Goal: Transaction & Acquisition: Purchase product/service

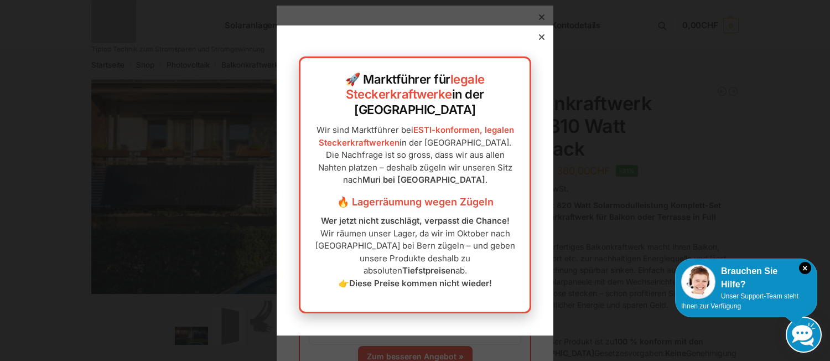
click at [539, 40] on icon at bounding box center [542, 37] width 6 height 6
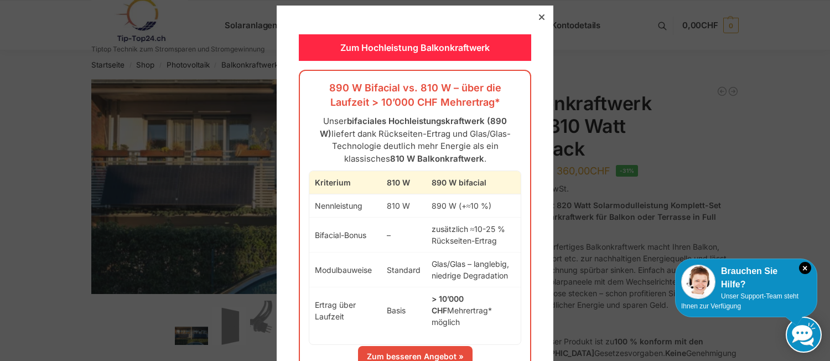
click at [537, 18] on div at bounding box center [542, 17] width 10 height 10
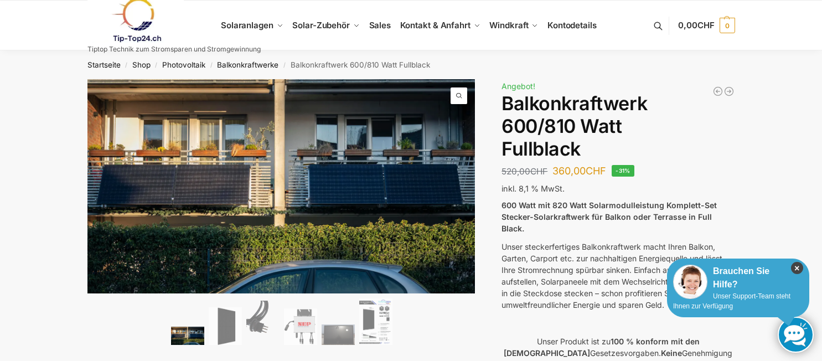
click at [799, 270] on icon "×" at bounding box center [797, 268] width 12 height 12
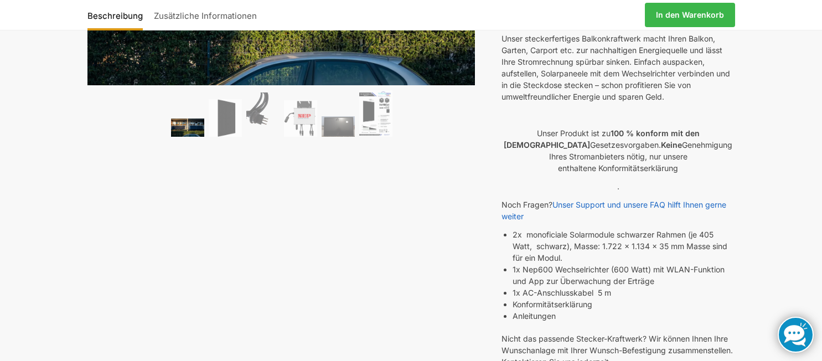
scroll to position [111, 0]
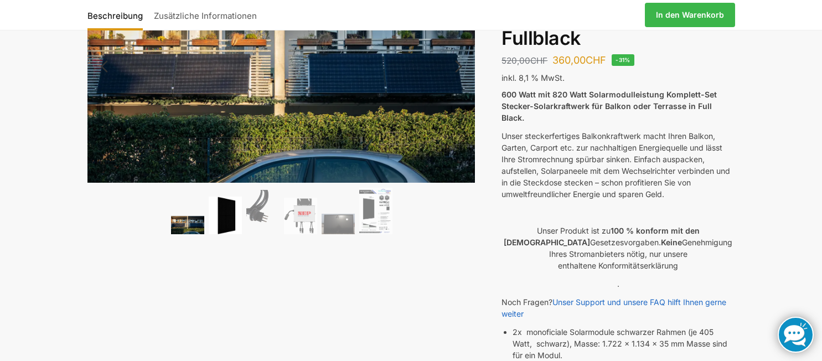
click at [232, 214] on img at bounding box center [225, 216] width 33 height 38
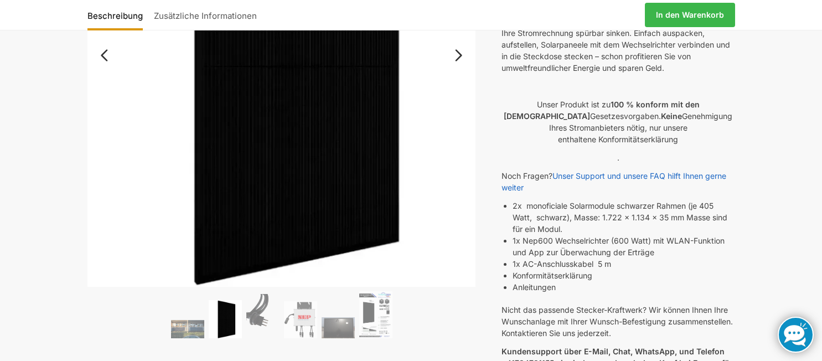
scroll to position [277, 0]
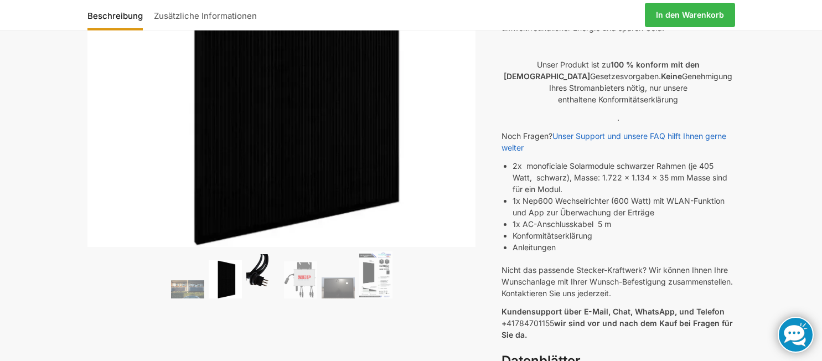
click at [266, 268] on img at bounding box center [262, 276] width 33 height 44
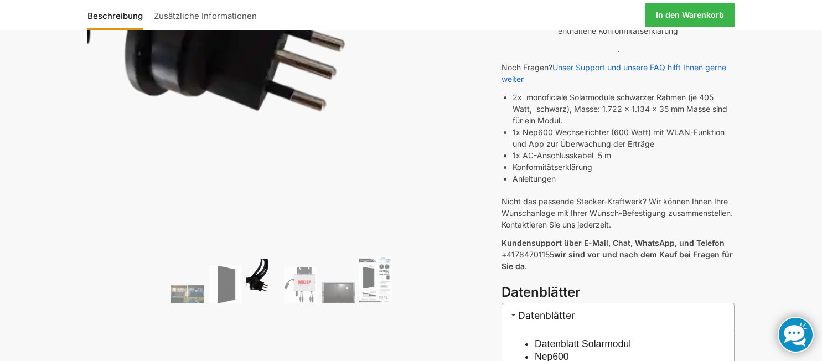
scroll to position [388, 0]
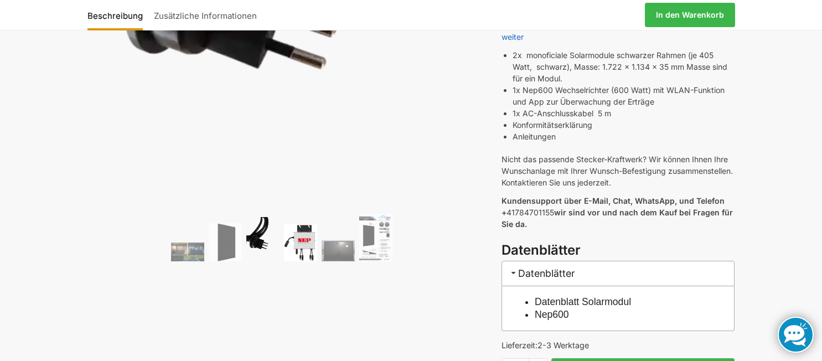
click at [308, 252] on img at bounding box center [300, 242] width 33 height 37
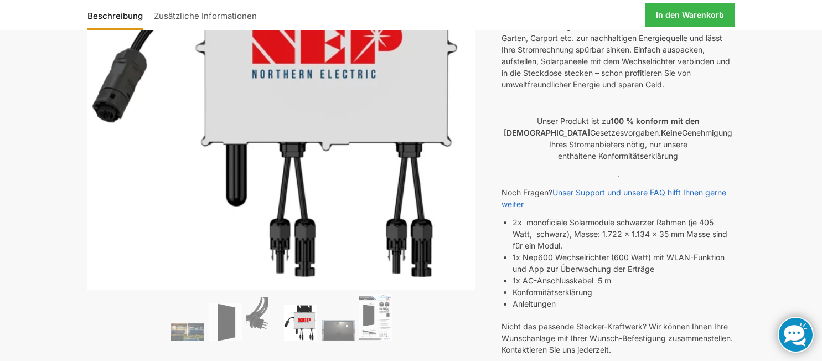
scroll to position [221, 0]
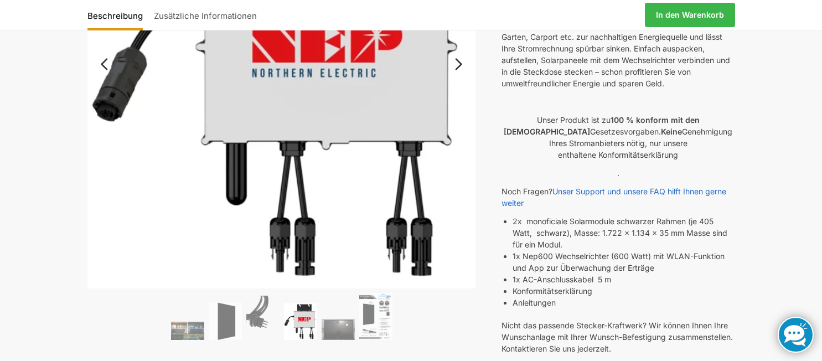
click at [357, 329] on ol at bounding box center [281, 318] width 389 height 50
click at [354, 328] on img at bounding box center [338, 329] width 33 height 21
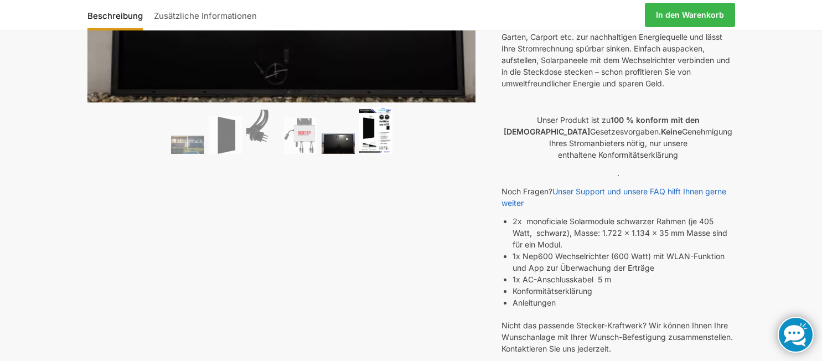
click at [386, 141] on img at bounding box center [375, 130] width 33 height 47
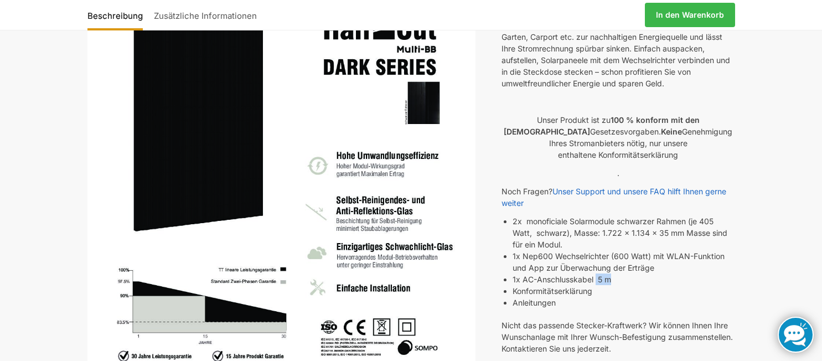
drag, startPoint x: 596, startPoint y: 270, endPoint x: 609, endPoint y: 270, distance: 12.7
click at [609, 273] on li "1x AC-Anschlusskabel 5 m" at bounding box center [624, 279] width 222 height 12
